Goal: Navigation & Orientation: Find specific page/section

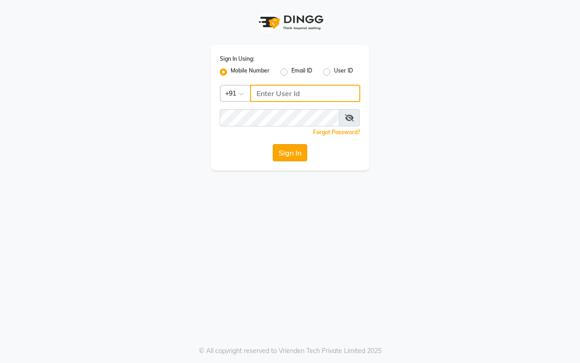
type input "7977738938"
click at [291, 153] on button "Sign In" at bounding box center [290, 152] width 34 height 17
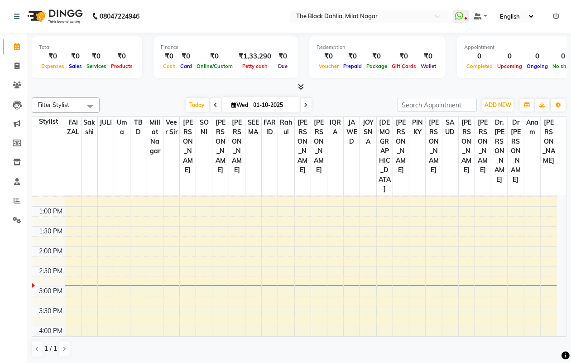
scroll to position [170, 0]
